Goal: Book appointment/travel/reservation

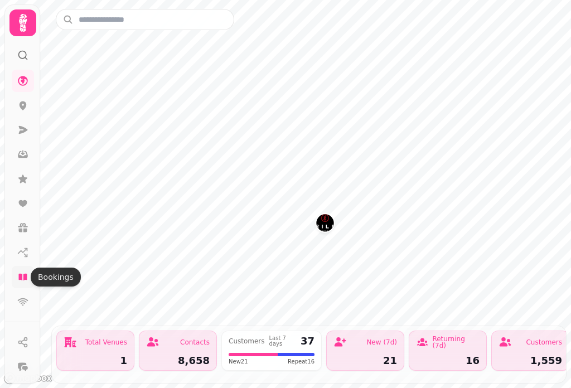
click at [23, 274] on icon at bounding box center [22, 277] width 11 height 11
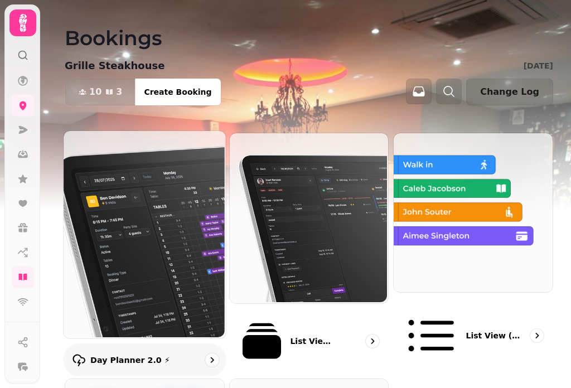
click at [162, 215] on img at bounding box center [143, 233] width 162 height 207
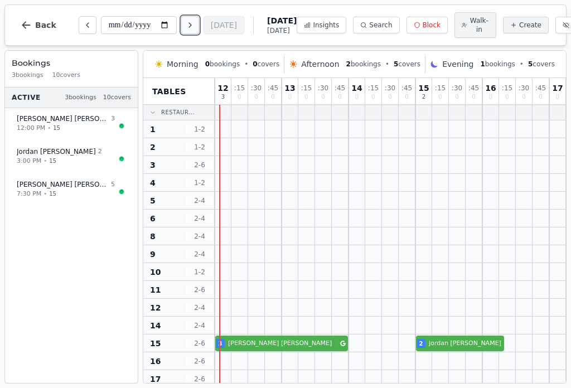
click at [195, 25] on icon "Next day" at bounding box center [190, 25] width 9 height 9
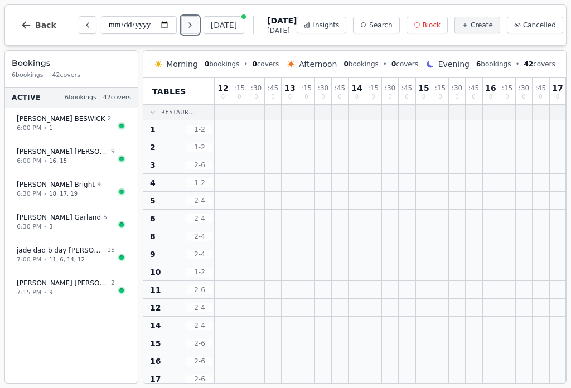
click at [195, 25] on icon "Next day" at bounding box center [190, 25] width 9 height 9
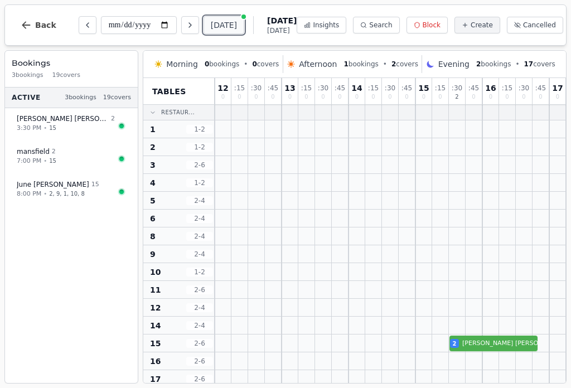
click at [221, 25] on button "[DATE]" at bounding box center [223, 25] width 41 height 18
type input "**********"
